Goal: Task Accomplishment & Management: Use online tool/utility

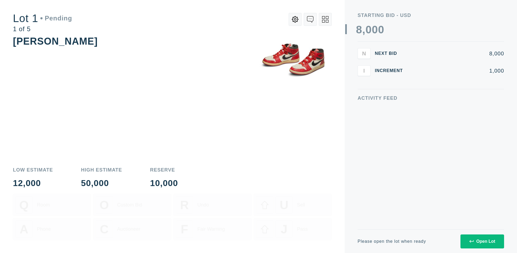
click at [482, 242] on div "Open Lot" at bounding box center [482, 241] width 26 height 5
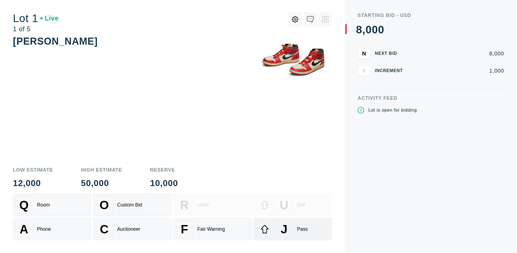
click at [293, 229] on div "J Pass" at bounding box center [292, 229] width 73 height 17
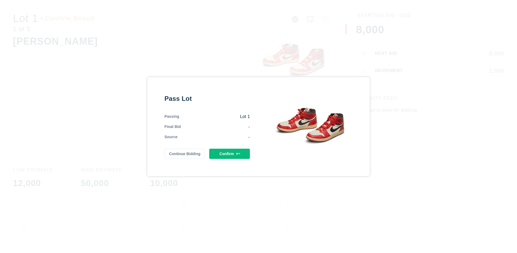
click at [230, 154] on button "Confirm" at bounding box center [229, 154] width 41 height 10
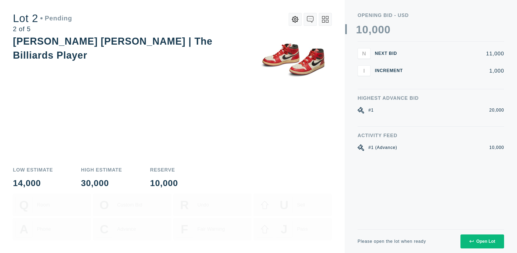
click at [482, 242] on div "Open Lot" at bounding box center [482, 241] width 26 height 5
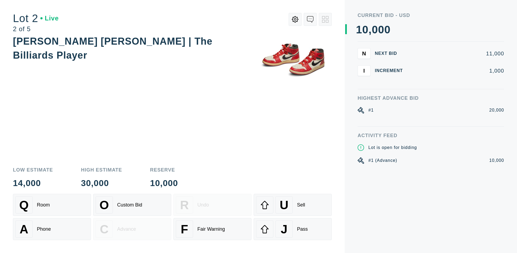
click at [293, 229] on div "J Pass" at bounding box center [292, 229] width 73 height 17
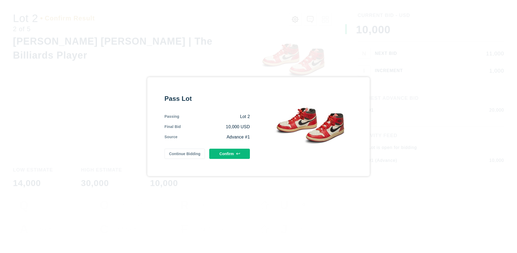
click at [230, 153] on button "Confirm" at bounding box center [229, 154] width 41 height 10
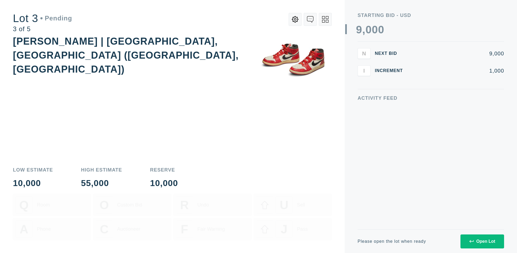
click at [482, 242] on div "Open Lot" at bounding box center [482, 241] width 26 height 5
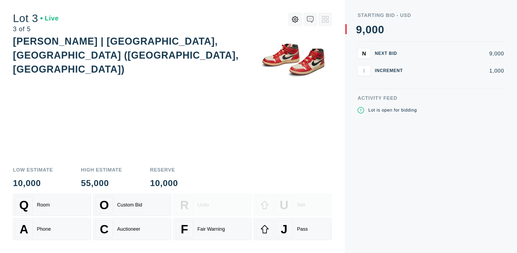
click at [293, 229] on div "J Pass" at bounding box center [292, 229] width 73 height 17
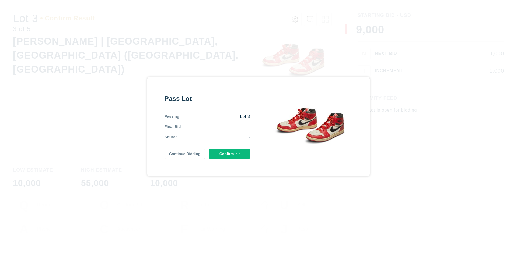
click at [230, 159] on button "Confirm" at bounding box center [229, 154] width 41 height 10
